Goal: Information Seeking & Learning: Learn about a topic

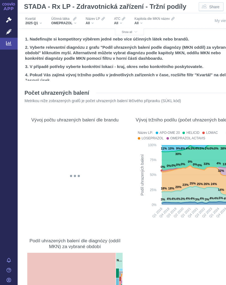
click at [132, 29] on button "Show all" at bounding box center [129, 32] width 29 height 7
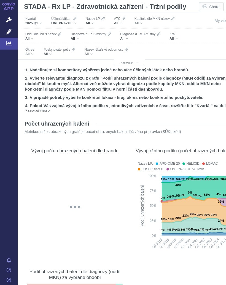
click at [51, 53] on div "All" at bounding box center [58, 54] width 31 height 4
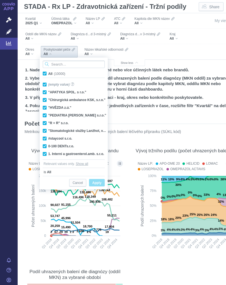
click at [78, 63] on input "Search attribute values" at bounding box center [74, 64] width 62 height 7
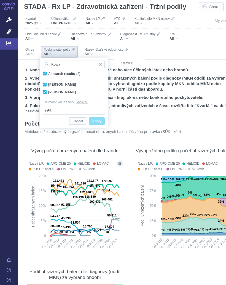
type input "Kowa"
click at [0, 0] on span "Only" at bounding box center [0, 0] width 0 height 0
checkbox input "false"
click at [99, 119] on span "Apply" at bounding box center [96, 121] width 9 height 7
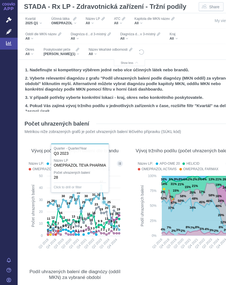
click at [102, 186] on icon at bounding box center [83, 207] width 71 height 44
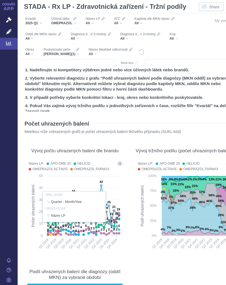
click at [101, 184] on div at bounding box center [75, 206] width 98 height 95
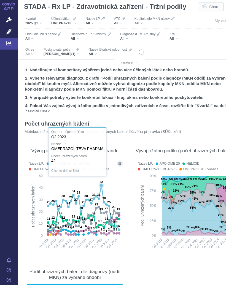
click at [101, 185] on icon at bounding box center [101, 185] width 4 height 4
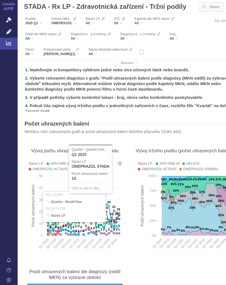
click at [119, 213] on div at bounding box center [75, 206] width 98 height 95
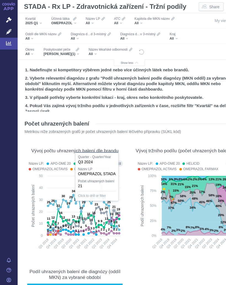
click at [114, 209] on icon at bounding box center [83, 207] width 71 height 44
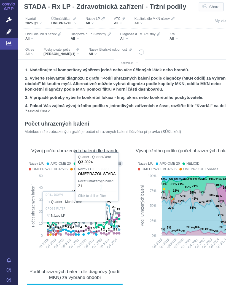
click at [76, 22] on div "OMEPRAZOL" at bounding box center [63, 23] width 25 height 4
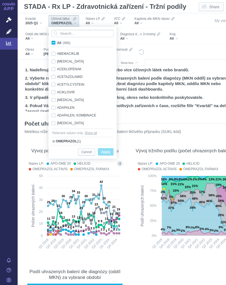
click at [57, 43] on input "All (998)" at bounding box center [59, 42] width 4 height 4
checkbox input "true"
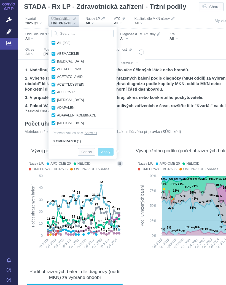
checkbox input "true"
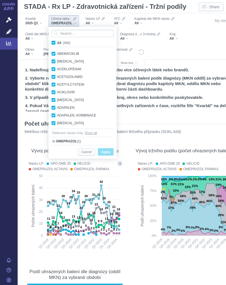
checkbox input "true"
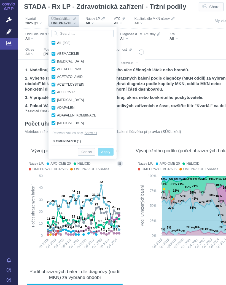
checkbox input "true"
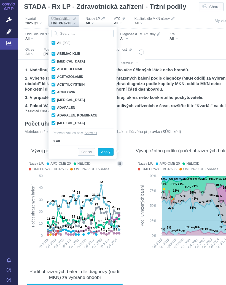
click at [56, 42] on label "All (998)" at bounding box center [62, 43] width 22 height 6
click at [57, 42] on input "All (998)" at bounding box center [59, 42] width 4 height 4
checkbox input "false"
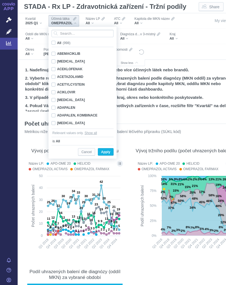
checkbox input "false"
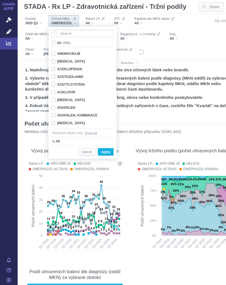
checkbox input "false"
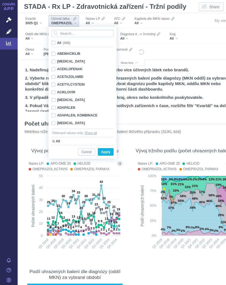
checkbox input "false"
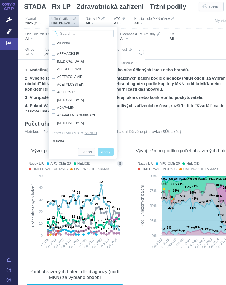
click at [73, 32] on input "Search attribute values" at bounding box center [82, 33] width 62 height 7
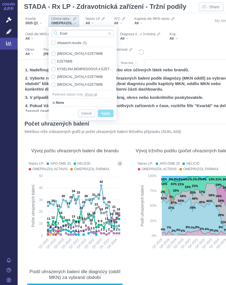
type input "Ezet"
click at [66, 59] on div "EZETIMIB Only" at bounding box center [82, 61] width 67 height 8
checkbox input "true"
click at [106, 111] on span "Apply" at bounding box center [105, 113] width 9 height 7
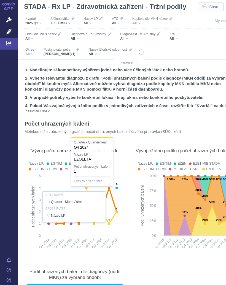
click at [111, 218] on div at bounding box center [75, 206] width 98 height 95
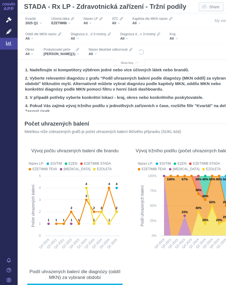
click at [110, 220] on icon at bounding box center [101, 206] width 30 height 36
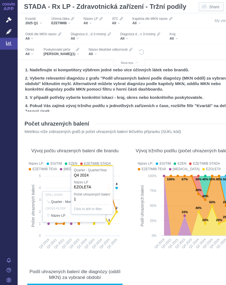
click at [71, 21] on div "EZETIMIB" at bounding box center [62, 23] width 23 height 4
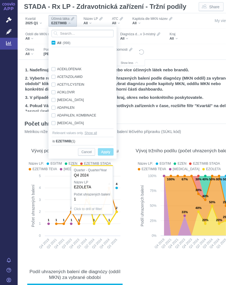
scroll to position [2091, 0]
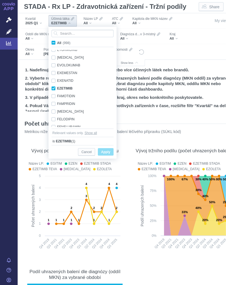
click at [56, 42] on label "All (998)" at bounding box center [62, 43] width 22 height 6
click at [57, 42] on input "All (998)" at bounding box center [59, 42] width 4 height 4
checkbox input "true"
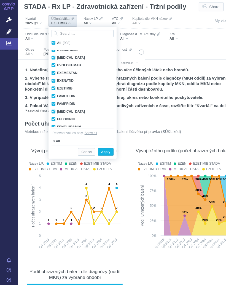
checkbox input "true"
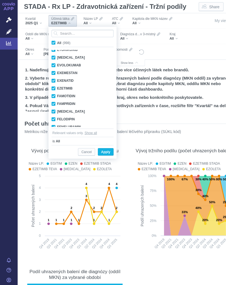
checkbox input "true"
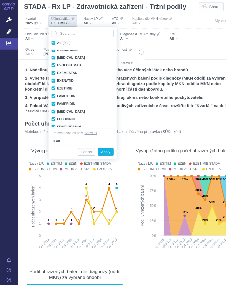
checkbox input "true"
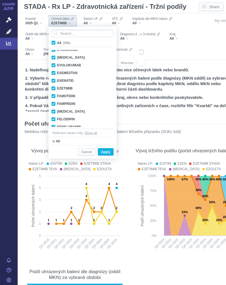
checkbox input "true"
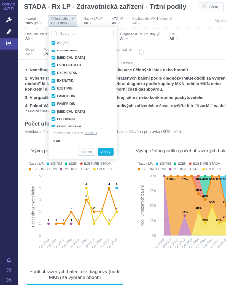
click at [57, 42] on input "All (998)" at bounding box center [59, 42] width 4 height 4
checkbox input "false"
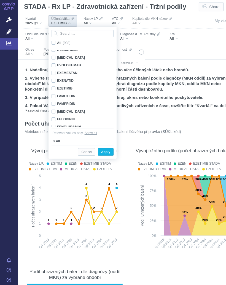
checkbox input "false"
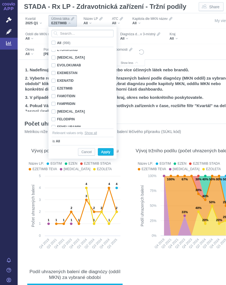
checkbox input "false"
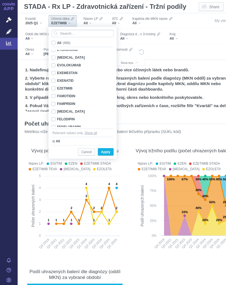
checkbox input "false"
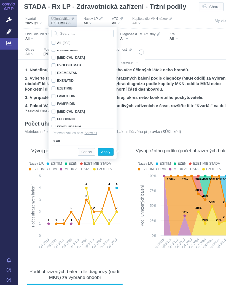
checkbox input "false"
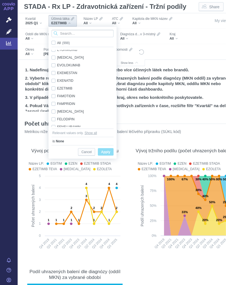
click at [70, 32] on input "Search attribute values" at bounding box center [82, 33] width 62 height 7
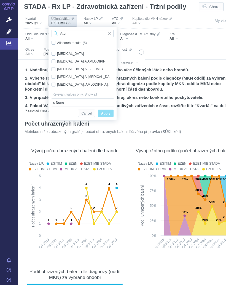
type input "Ator"
click at [87, 68] on div "[MEDICAL_DATA] A EZETIMIB Only" at bounding box center [82, 69] width 67 height 8
checkbox input "true"
click at [0, 0] on span "Only" at bounding box center [0, 0] width 0 height 0
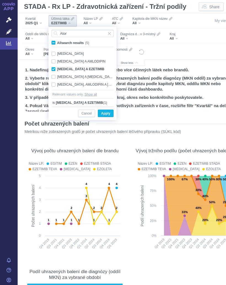
click at [106, 110] on span "Apply" at bounding box center [105, 113] width 9 height 7
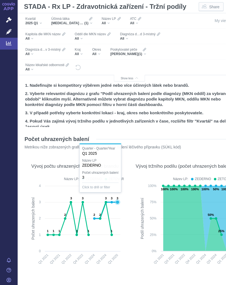
click at [91, 22] on div "[MEDICAL_DATA] A EZETIMIB (1)" at bounding box center [71, 23] width 41 height 4
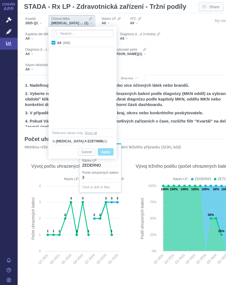
scroll to position [435, 0]
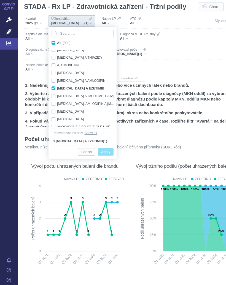
click at [56, 42] on label "All (998)" at bounding box center [62, 43] width 22 height 6
click at [57, 42] on input "All (998)" at bounding box center [59, 42] width 4 height 4
checkbox input "true"
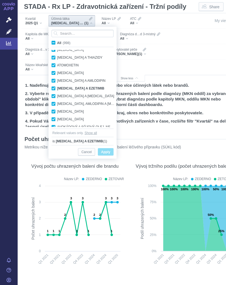
checkbox input "true"
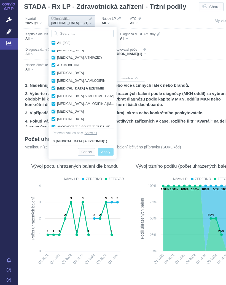
checkbox input "true"
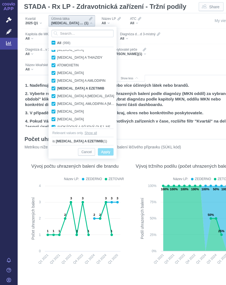
checkbox input "true"
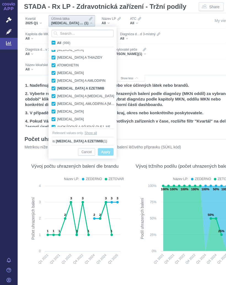
checkbox input "true"
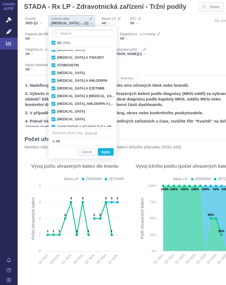
click at [56, 43] on label "All (998)" at bounding box center [62, 43] width 22 height 6
click at [57, 43] on input "All (998)" at bounding box center [59, 42] width 4 height 4
checkbox input "false"
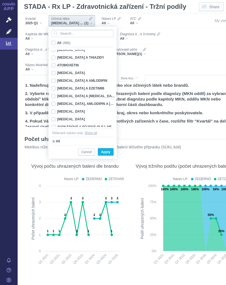
checkbox input "false"
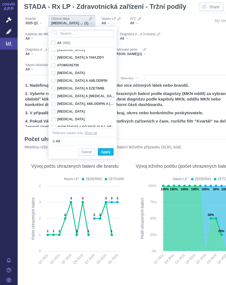
checkbox input "false"
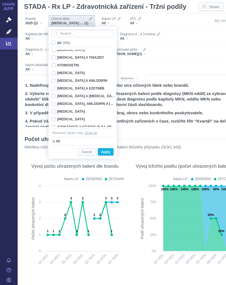
checkbox input "false"
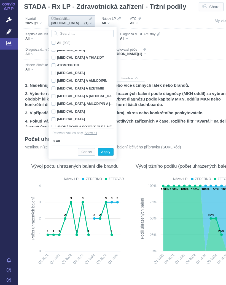
checkbox input "false"
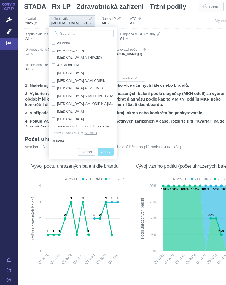
click at [75, 33] on input "Search attribute values" at bounding box center [82, 33] width 62 height 7
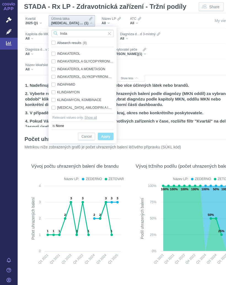
type input "Inda"
click at [66, 83] on div "INDAPAMID Only" at bounding box center [82, 85] width 67 height 8
checkbox input "true"
click at [0, 0] on span "Only" at bounding box center [0, 0] width 0 height 0
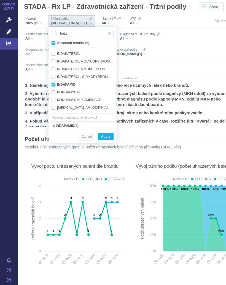
click at [106, 136] on span "Apply" at bounding box center [105, 136] width 9 height 7
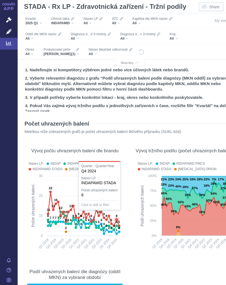
click at [117, 217] on text "8" at bounding box center [117, 215] width 2 height 3
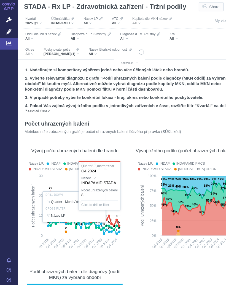
click at [137, 239] on rect at bounding box center [184, 213] width 96 height 81
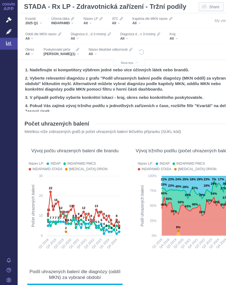
click at [75, 24] on div "Účinná látka INDAPAMID" at bounding box center [62, 21] width 28 height 12
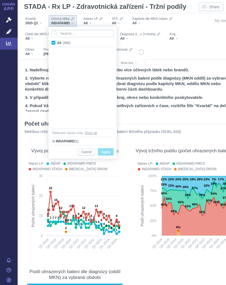
scroll to position [2961, 0]
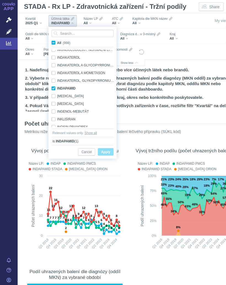
click at [56, 87] on div "INDAPAMID Only" at bounding box center [83, 88] width 69 height 8
checkbox input "false"
click at [84, 33] on input "Search attribute values" at bounding box center [82, 33] width 62 height 7
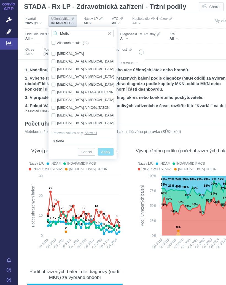
type input "Metfo"
click at [72, 53] on div "[MEDICAL_DATA] Only" at bounding box center [83, 54] width 69 height 8
checkbox input "true"
click at [0, 0] on span "Only" at bounding box center [0, 0] width 0 height 0
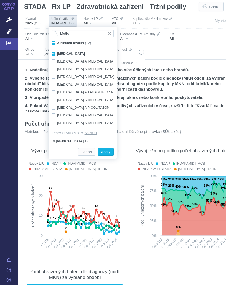
click at [108, 150] on span "Apply" at bounding box center [105, 152] width 9 height 7
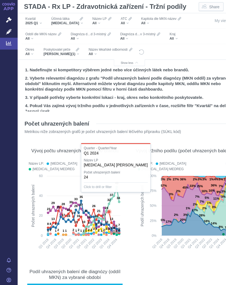
click at [109, 210] on icon at bounding box center [100, 210] width 35 height 46
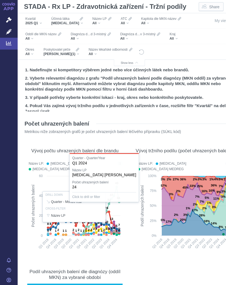
click at [128, 207] on section "Počet uhrazených balení Metrikou níže zobrazených grafů je počet uhrazených bal…" at bounding box center [129, 248] width 212 height 266
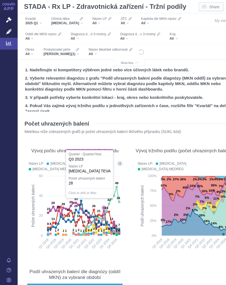
click at [103, 207] on icon at bounding box center [100, 210] width 35 height 46
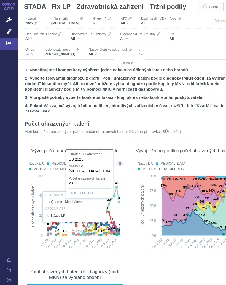
click at [119, 230] on div at bounding box center [75, 206] width 98 height 95
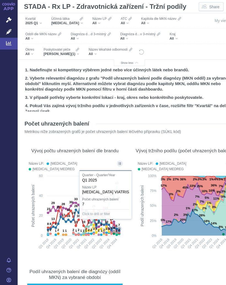
click at [119, 228] on text "2" at bounding box center [119, 229] width 2 height 3
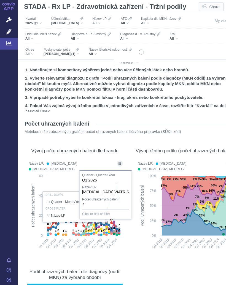
click at [140, 249] on rect at bounding box center [184, 213] width 96 height 81
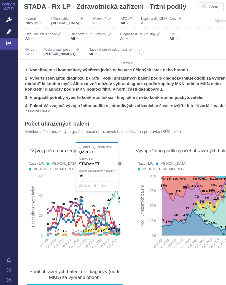
click at [81, 200] on icon at bounding box center [83, 215] width 71 height 30
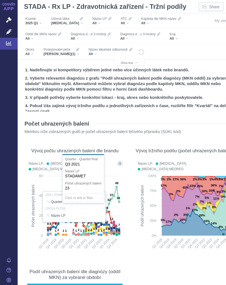
click at [140, 212] on text "Podíl uhrazených balení" at bounding box center [142, 205] width 4 height 41
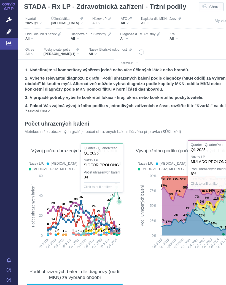
click at [119, 197] on text "34" at bounding box center [118, 197] width 4 height 3
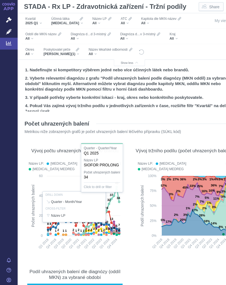
click at [76, 23] on div "[MEDICAL_DATA]" at bounding box center [67, 23] width 32 height 4
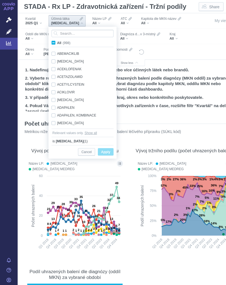
click at [81, 32] on input "Search attribute values" at bounding box center [82, 33] width 62 height 7
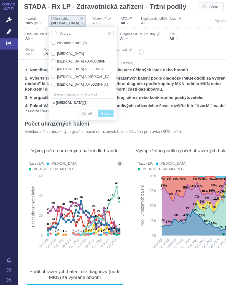
type input "Atorva"
click at [74, 50] on div "[MEDICAL_DATA] Only" at bounding box center [82, 54] width 67 height 8
checkbox input "true"
click at [109, 112] on span "Apply" at bounding box center [105, 113] width 9 height 7
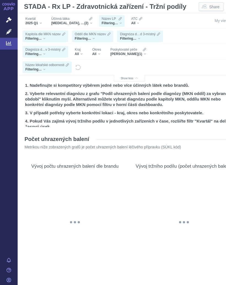
click at [95, 21] on div "Účinná látka [MEDICAL_DATA], [MEDICAL_DATA] (2)" at bounding box center [71, 21] width 46 height 12
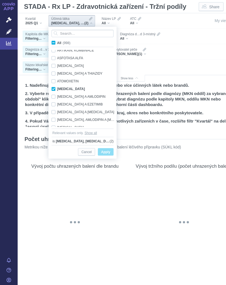
scroll to position [420, 0]
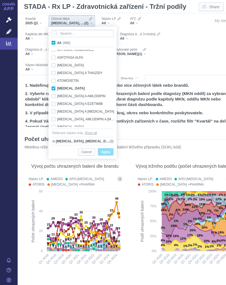
click at [108, 149] on span "Apply" at bounding box center [105, 152] width 9 height 7
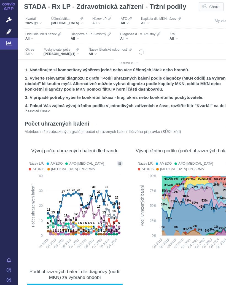
scroll to position [51, 0]
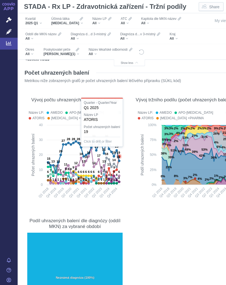
click at [117, 148] on text "23" at bounding box center [116, 146] width 3 height 3
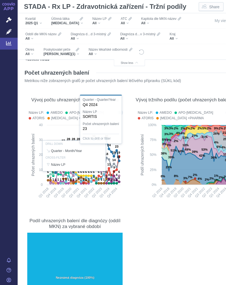
click at [115, 149] on div at bounding box center [75, 155] width 98 height 95
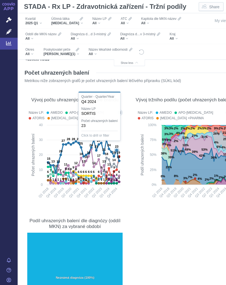
click at [115, 154] on text "19" at bounding box center [113, 152] width 3 height 3
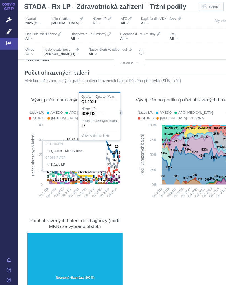
click at [81, 22] on div "Účinná látka ATORVASTATIN" at bounding box center [66, 21] width 37 height 12
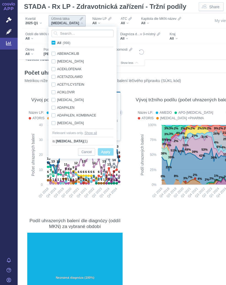
scroll to position [420, 0]
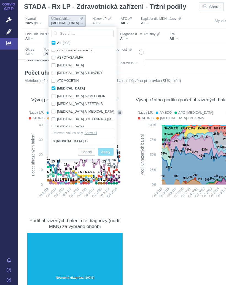
click at [57, 42] on span "All (998)" at bounding box center [63, 43] width 13 height 4
click at [57, 42] on input "All (998)" at bounding box center [59, 42] width 4 height 4
checkbox input "true"
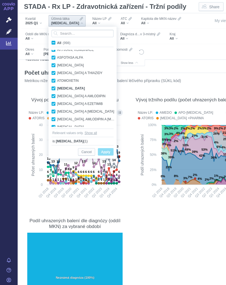
checkbox input "true"
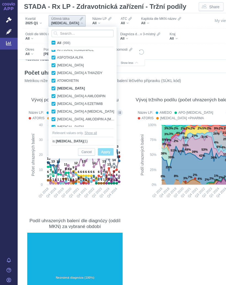
checkbox input "true"
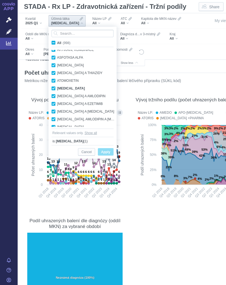
checkbox input "true"
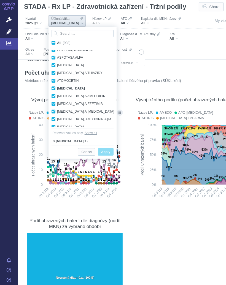
checkbox input "true"
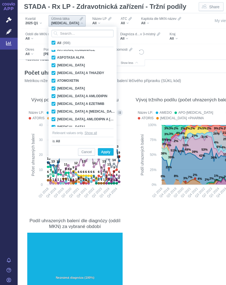
click at [57, 42] on span "All (998)" at bounding box center [63, 43] width 13 height 4
click at [57, 42] on input "All (998)" at bounding box center [59, 42] width 4 height 4
checkbox input "false"
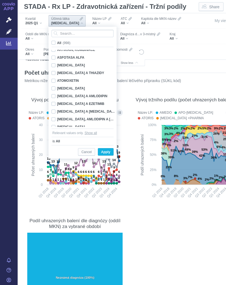
checkbox input "false"
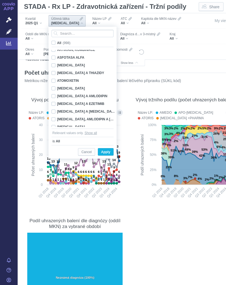
checkbox input "false"
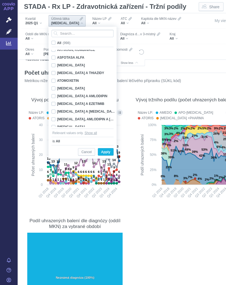
checkbox input "false"
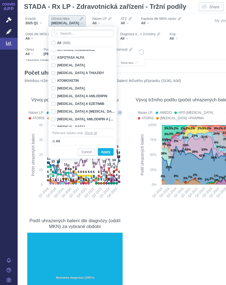
checkbox input "false"
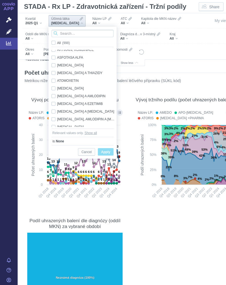
click at [76, 32] on input "Search attribute values" at bounding box center [82, 33] width 62 height 7
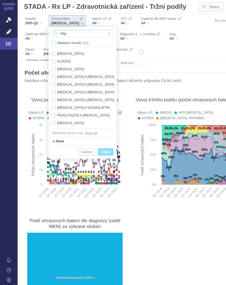
type input "Glip"
click at [89, 98] on div "METFORMIN A SITAGLIPTIN Only" at bounding box center [83, 100] width 69 height 8
checkbox input "true"
click at [94, 105] on div "METFORMIN A VILDAGLIPTIN Only" at bounding box center [83, 108] width 69 height 8
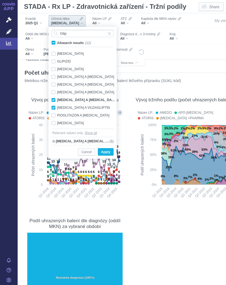
checkbox input "true"
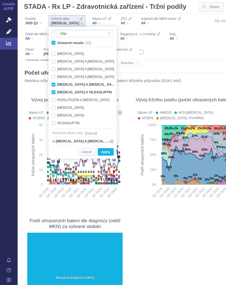
scroll to position [15, 0]
click at [71, 113] on div "SITAGLIPTIN Only" at bounding box center [83, 115] width 69 height 8
checkbox input "true"
click at [70, 121] on div "VILDAGLIPTIN Only" at bounding box center [83, 123] width 69 height 8
checkbox input "true"
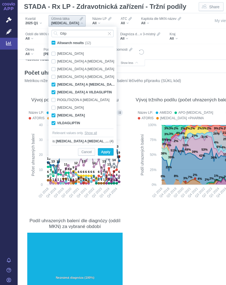
click at [107, 152] on span "Apply" at bounding box center [105, 152] width 9 height 7
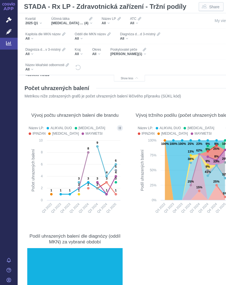
click at [116, 162] on icon at bounding box center [97, 164] width 37 height 36
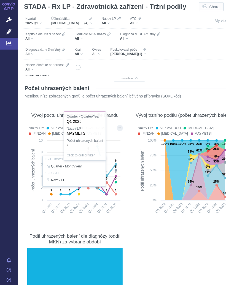
click at [116, 175] on div at bounding box center [75, 171] width 98 height 95
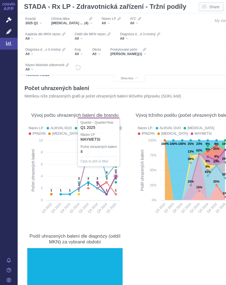
click at [116, 176] on icon at bounding box center [116, 176] width 4 height 4
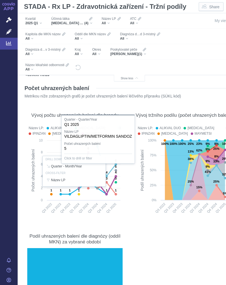
click at [116, 168] on div at bounding box center [75, 171] width 98 height 95
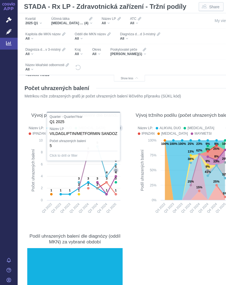
click at [116, 168] on text "5" at bounding box center [116, 166] width 2 height 3
click at [116, 191] on div at bounding box center [75, 171] width 98 height 95
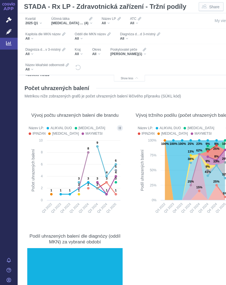
click at [114, 190] on icon at bounding box center [102, 188] width 28 height 12
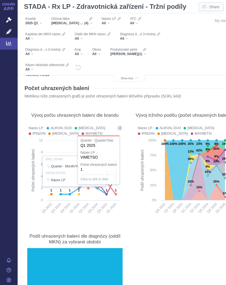
click at [116, 191] on div at bounding box center [75, 171] width 98 height 95
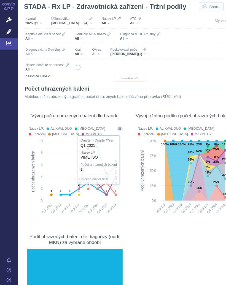
scroll to position [50, 0]
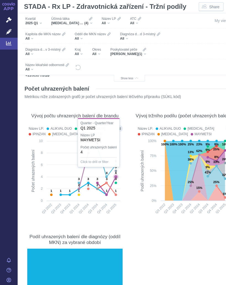
click at [116, 175] on icon at bounding box center [97, 165] width 37 height 36
click at [144, 173] on rect at bounding box center [184, 178] width 96 height 81
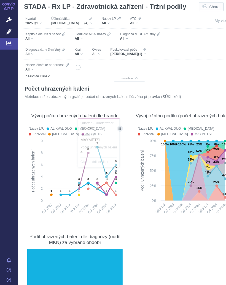
click at [141, 167] on text "Podíl uhrazených balení" at bounding box center [142, 170] width 4 height 41
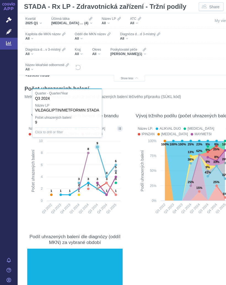
click at [99, 147] on icon at bounding box center [97, 165] width 37 height 36
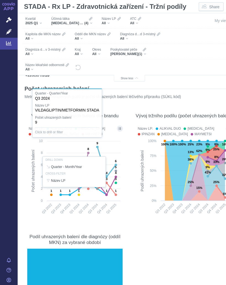
click at [145, 54] on div "MUDr. Michaela Kowalová (1)" at bounding box center [127, 54] width 35 height 4
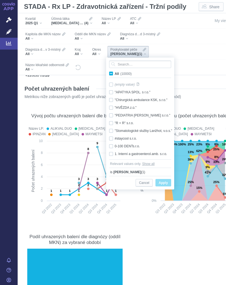
click at [114, 73] on input "All (10000)" at bounding box center [116, 73] width 4 height 4
checkbox input "true"
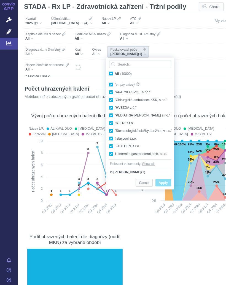
checkbox input "true"
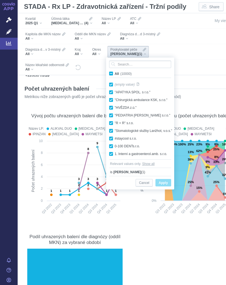
checkbox input "true"
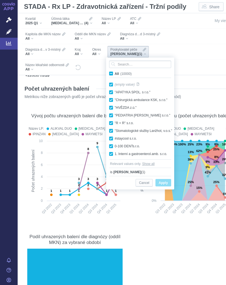
checkbox input "true"
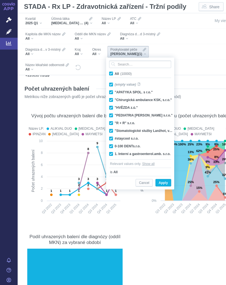
click at [114, 74] on input "All (10000)" at bounding box center [116, 73] width 4 height 4
checkbox input "false"
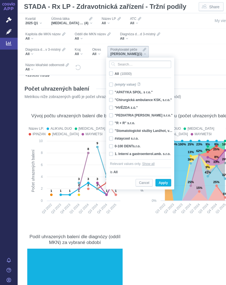
checkbox input "false"
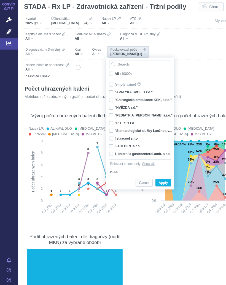
checkbox input "false"
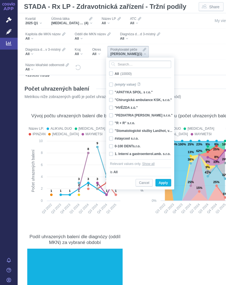
checkbox input "false"
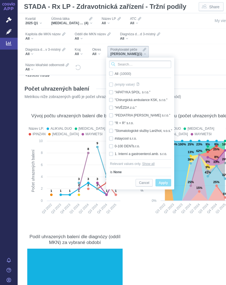
click at [130, 62] on input "Search attribute values" at bounding box center [140, 64] width 62 height 7
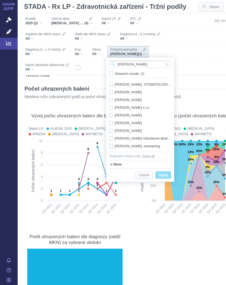
type input "Havlová"
click at [139, 123] on div "MUDr. Tereza Havlová Only" at bounding box center [139, 123] width 67 height 8
checkbox input "true"
click at [0, 0] on span "Only" at bounding box center [0, 0] width 0 height 0
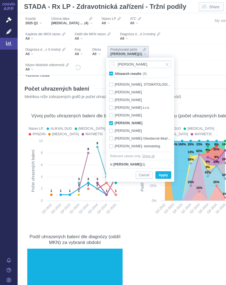
click at [165, 173] on span "Apply" at bounding box center [162, 175] width 9 height 7
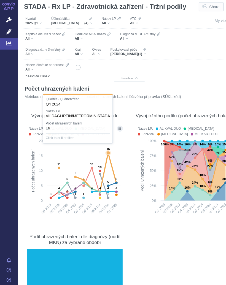
click at [110, 153] on icon at bounding box center [87, 172] width 57 height 39
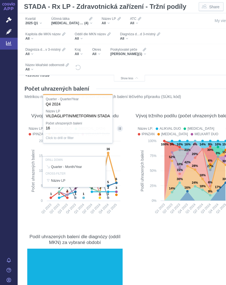
click at [149, 240] on section "Počet uhrazených balení Metrikou níže zobrazených grafů je počet uhrazených bal…" at bounding box center [129, 213] width 212 height 266
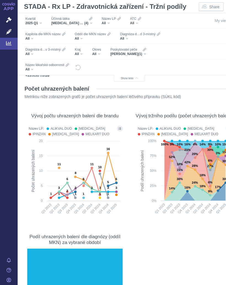
click at [92, 22] on div "METFORMIN A SITAGLIPTIN, METFORMIN A VILDAGLIPTIN, SITAGLIPTIN, VILDAGLIPTIN (4)" at bounding box center [71, 23] width 41 height 4
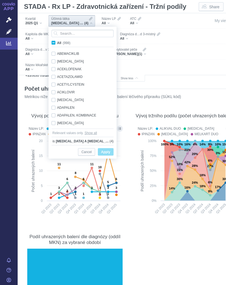
click at [57, 42] on span "All (998)" at bounding box center [63, 43] width 13 height 4
click at [57, 42] on input "All (998)" at bounding box center [59, 42] width 4 height 4
checkbox input "true"
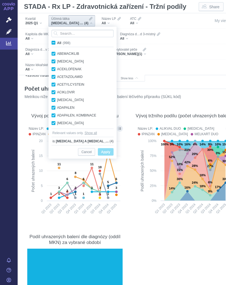
checkbox input "true"
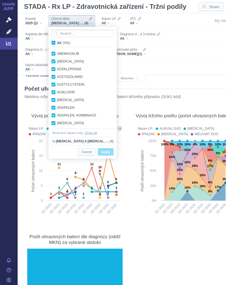
checkbox input "true"
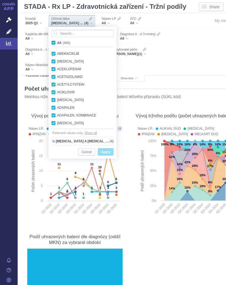
checkbox input "true"
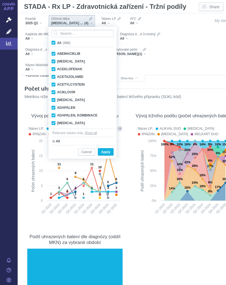
click at [57, 43] on input "All (998)" at bounding box center [59, 42] width 4 height 4
checkbox input "false"
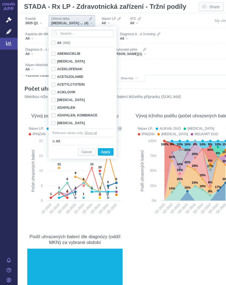
checkbox input "false"
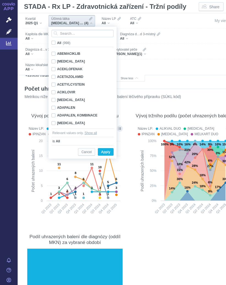
checkbox input "false"
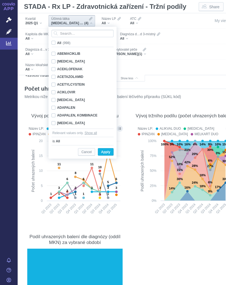
checkbox input "false"
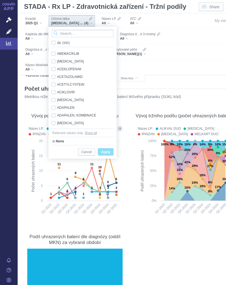
click at [77, 33] on input "Search attribute values" at bounding box center [82, 33] width 62 height 7
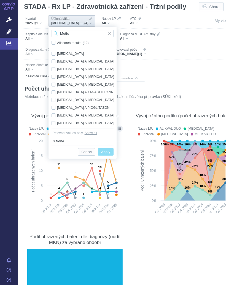
type input "Metfo"
click at [75, 52] on div "[MEDICAL_DATA] Only" at bounding box center [83, 54] width 69 height 8
checkbox input "true"
click at [0, 0] on span "Only" at bounding box center [0, 0] width 0 height 0
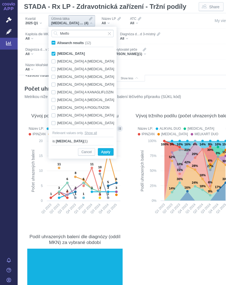
click at [110, 151] on button "Apply" at bounding box center [106, 151] width 16 height 7
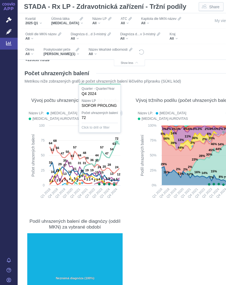
click at [116, 142] on icon at bounding box center [117, 142] width 4 height 4
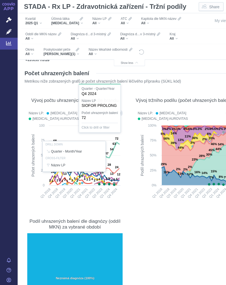
click at [132, 162] on div "Vývoj tržního podílu (počet uhrazených balení) Název LP: GLUCOPHAGE XR METFORMI…" at bounding box center [183, 147] width 103 height 118
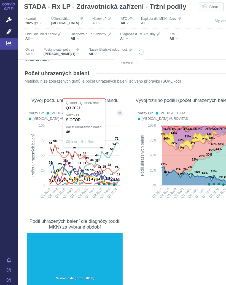
click at [84, 156] on icon at bounding box center [85, 157] width 4 height 4
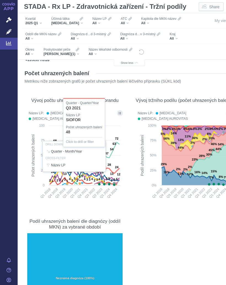
click at [130, 158] on section "Počet uhrazených balení Metrikou níže zobrazených grafů je počet uhrazených bal…" at bounding box center [129, 197] width 212 height 266
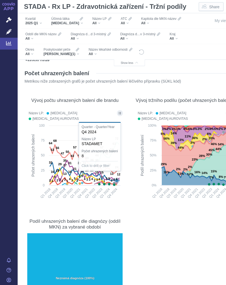
click at [116, 178] on text "4" at bounding box center [117, 178] width 2 height 3
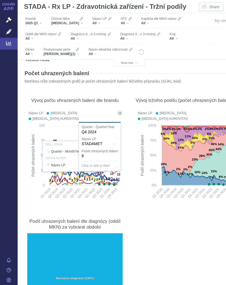
click at [138, 202] on rect at bounding box center [184, 163] width 96 height 81
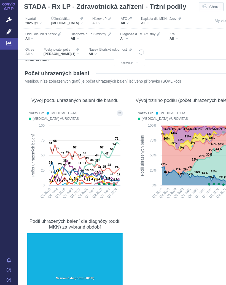
click at [142, 211] on section "Počet uhrazených balení Metrikou níže zobrazených grafů je počet uhrazených bal…" at bounding box center [129, 197] width 212 height 266
click at [79, 21] on icon "Filters" at bounding box center [80, 19] width 3 height 4
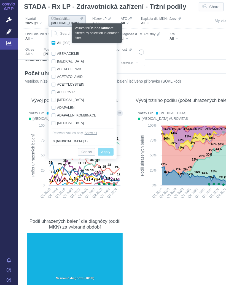
click at [57, 43] on span "All (998)" at bounding box center [63, 43] width 13 height 4
click at [57, 43] on input "All (998)" at bounding box center [59, 42] width 4 height 4
checkbox input "true"
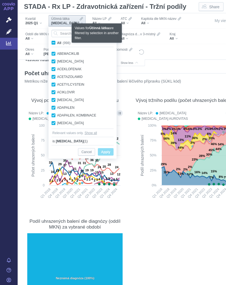
checkbox input "true"
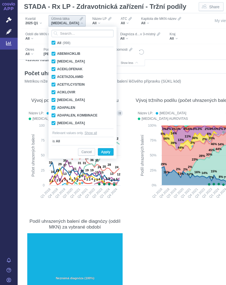
checkbox input "true"
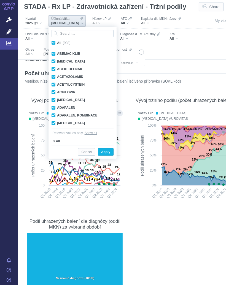
checkbox input "true"
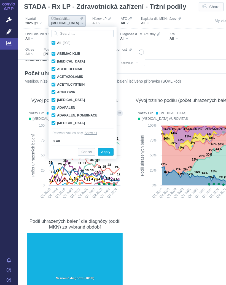
checkbox input "true"
click at [56, 42] on label "All (998)" at bounding box center [62, 43] width 22 height 6
click at [57, 42] on input "All (998)" at bounding box center [59, 42] width 4 height 4
checkbox input "false"
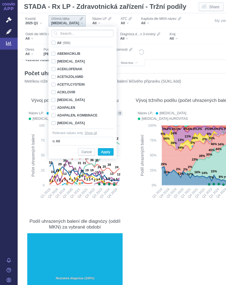
checkbox input "false"
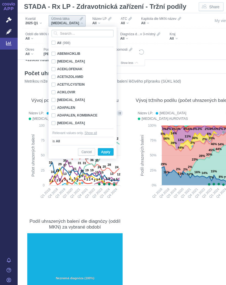
checkbox input "false"
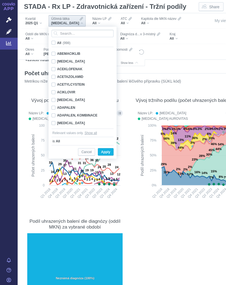
checkbox input "false"
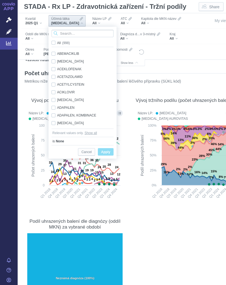
click at [70, 33] on input "Search attribute values" at bounding box center [82, 33] width 62 height 7
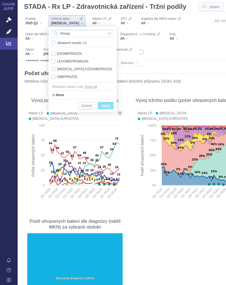
type input "Omep"
click at [72, 75] on div "OMEPRAZOL Only" at bounding box center [82, 77] width 67 height 8
checkbox input "true"
click at [0, 0] on span "Only" at bounding box center [0, 0] width 0 height 0
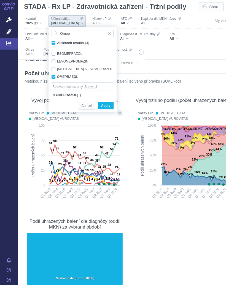
click at [106, 106] on span "Apply" at bounding box center [105, 105] width 9 height 7
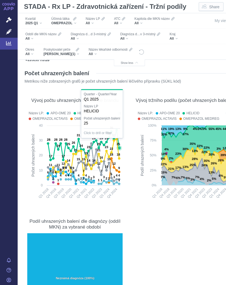
click at [117, 130] on icon at bounding box center [83, 145] width 71 height 30
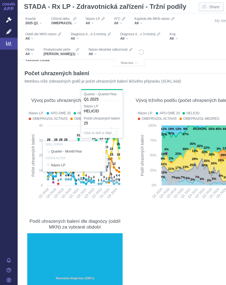
click at [136, 186] on rect at bounding box center [184, 163] width 96 height 81
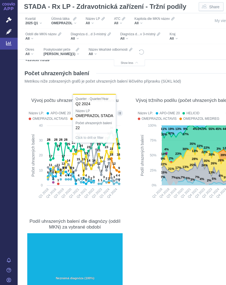
click at [111, 147] on text "22" at bounding box center [110, 148] width 3 height 3
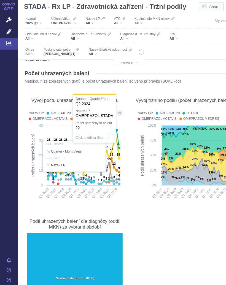
click at [136, 168] on rect at bounding box center [184, 163] width 96 height 81
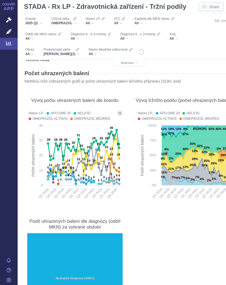
click at [136, 164] on rect at bounding box center [184, 163] width 96 height 81
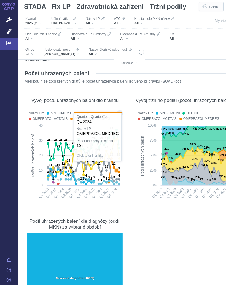
click at [115, 170] on icon at bounding box center [83, 161] width 71 height 37
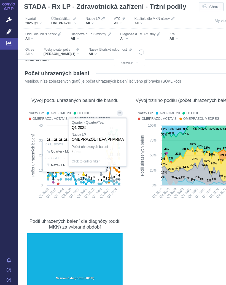
click at [118, 177] on div at bounding box center [75, 156] width 98 height 95
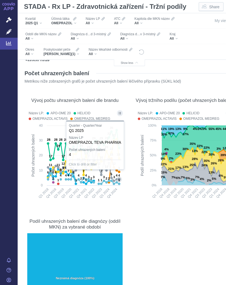
click at [119, 178] on text "1" at bounding box center [119, 179] width 2 height 3
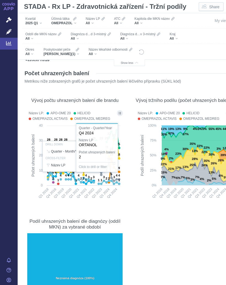
click at [117, 181] on div at bounding box center [75, 156] width 98 height 95
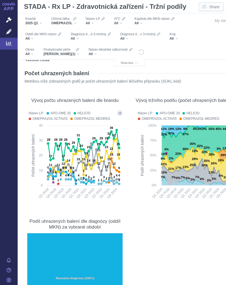
click at [79, 22] on div "Účinná látka OMEPRAZOL" at bounding box center [63, 21] width 31 height 12
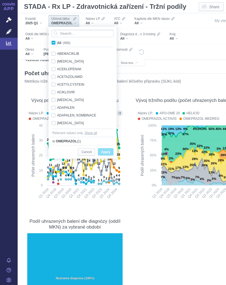
click at [57, 44] on span "All (998)" at bounding box center [63, 43] width 13 height 4
click at [57, 43] on input "All (998)" at bounding box center [59, 42] width 4 height 4
checkbox input "true"
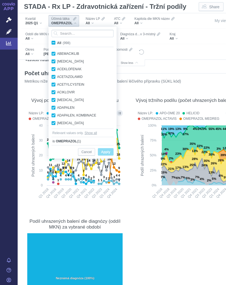
checkbox input "true"
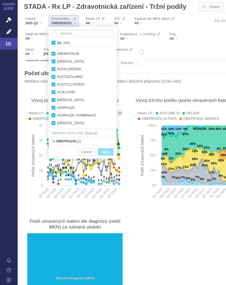
checkbox input "true"
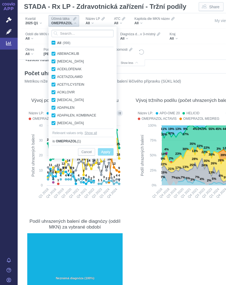
checkbox input "true"
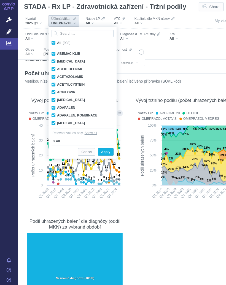
click at [57, 45] on label "All (998)" at bounding box center [62, 43] width 22 height 6
click at [57, 43] on input "All (998)" at bounding box center [59, 42] width 4 height 4
checkbox input "false"
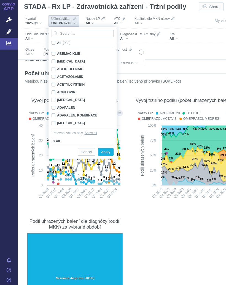
checkbox input "false"
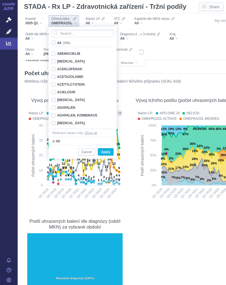
checkbox input "false"
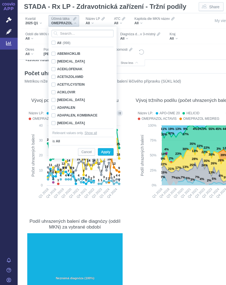
checkbox input "false"
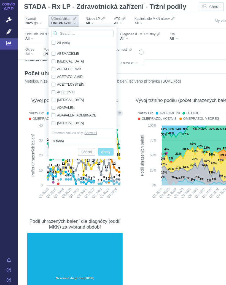
click at [83, 34] on input "Search attribute values" at bounding box center [82, 33] width 62 height 7
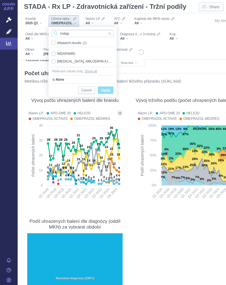
type input "Indap"
click at [70, 53] on div "INDAPAMID Only" at bounding box center [82, 54] width 67 height 8
checkbox input "true"
click at [0, 0] on span "Only" at bounding box center [0, 0] width 0 height 0
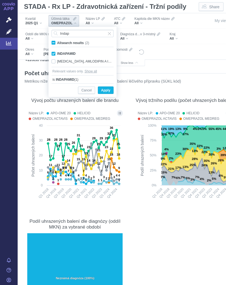
click at [106, 88] on span "Apply" at bounding box center [105, 90] width 9 height 7
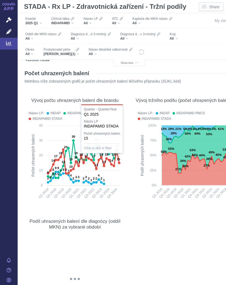
click at [136, 184] on rect at bounding box center [184, 163] width 96 height 81
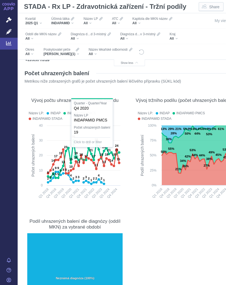
click at [75, 140] on icon at bounding box center [83, 158] width 71 height 37
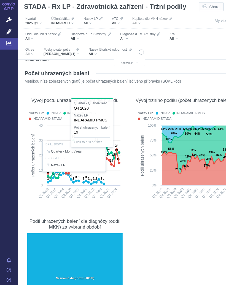
click at [137, 197] on rect at bounding box center [184, 163] width 96 height 81
